Goal: Information Seeking & Learning: Learn about a topic

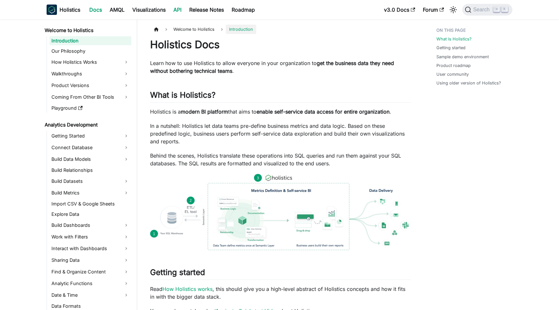
click at [178, 9] on link "API" at bounding box center [178, 10] width 16 height 10
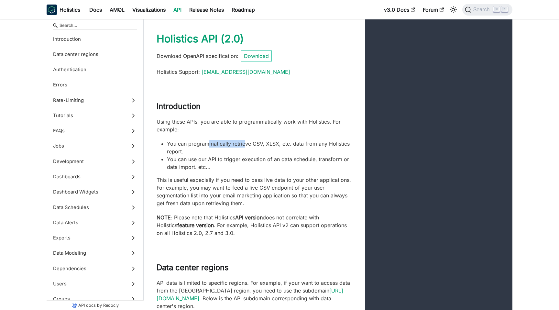
drag, startPoint x: 209, startPoint y: 142, endPoint x: 246, endPoint y: 142, distance: 37.2
click at [246, 142] on li "You can programmatically retrieve CSV, XLSX, etc. data from any Holistics repor…" at bounding box center [259, 148] width 185 height 16
click at [272, 136] on div "Using these APIs, you are able to programmatically work with Holistics. For exa…" at bounding box center [254, 177] width 195 height 119
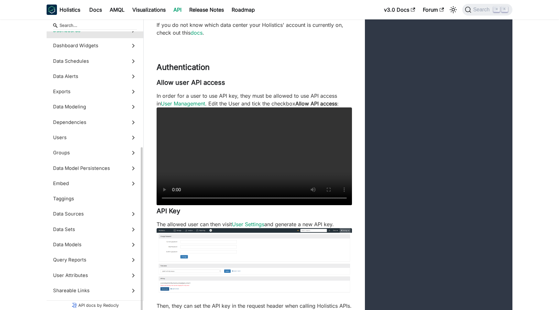
scroll to position [160, 0]
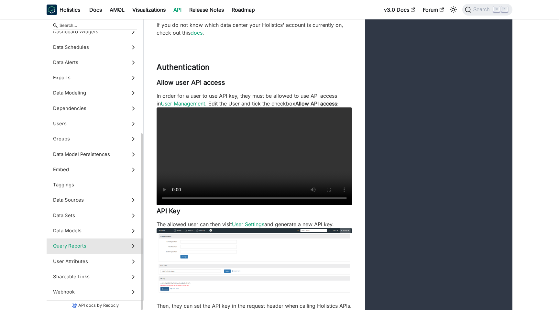
click at [87, 250] on label "Query Reports" at bounding box center [95, 245] width 97 height 15
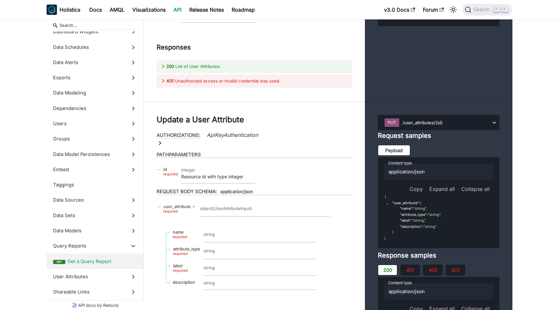
scroll to position [25261, 0]
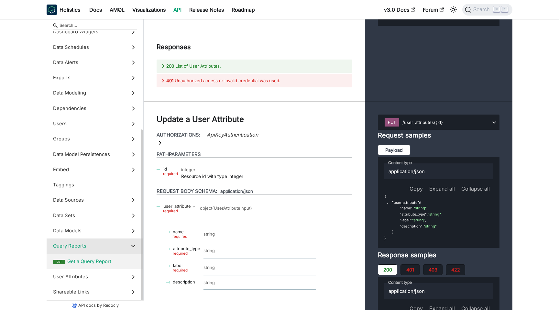
click at [105, 243] on span "Query Reports" at bounding box center [89, 245] width 72 height 7
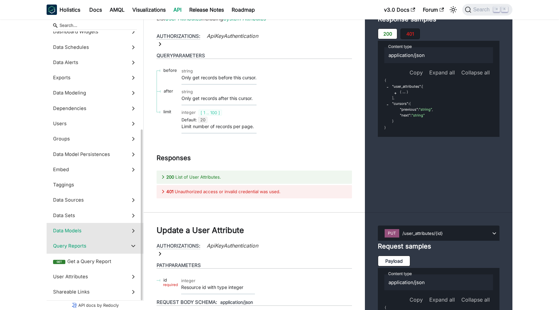
click at [109, 232] on span "Data Models" at bounding box center [89, 230] width 72 height 7
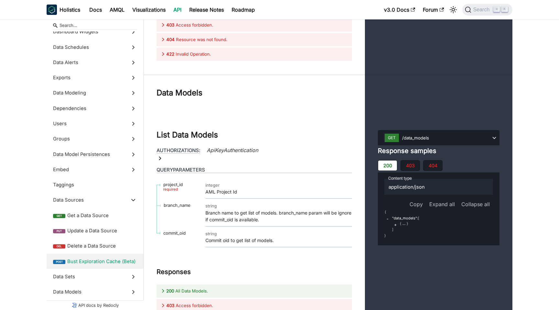
scroll to position [24171, 0]
